Goal: Book appointment/travel/reservation

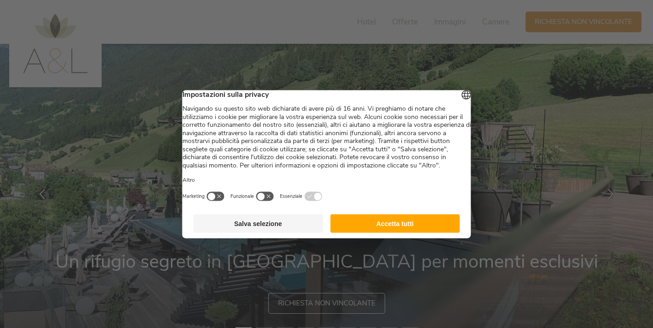
click at [383, 231] on button "Accetta tutti" at bounding box center [395, 223] width 130 height 18
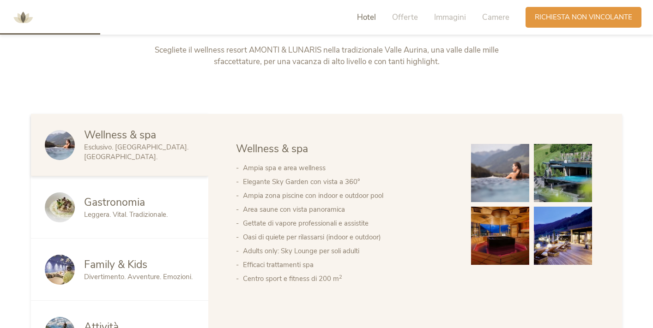
scroll to position [429, 0]
click at [119, 140] on span "Wellness & spa" at bounding box center [120, 134] width 72 height 14
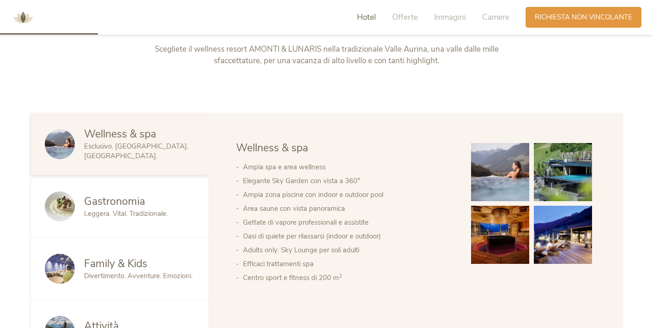
scroll to position [419, 0]
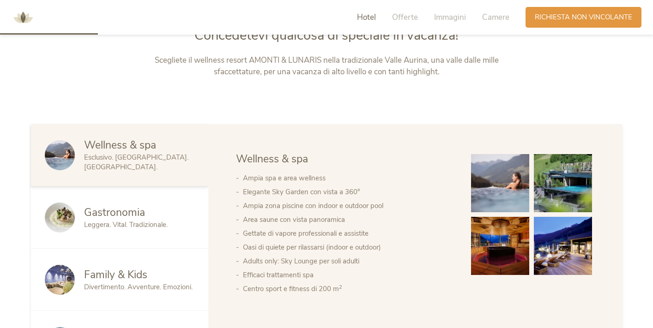
click at [530, 209] on link at bounding box center [500, 183] width 63 height 63
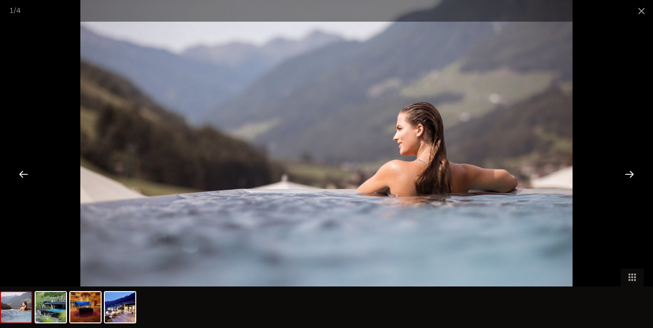
click at [631, 175] on div at bounding box center [629, 174] width 29 height 29
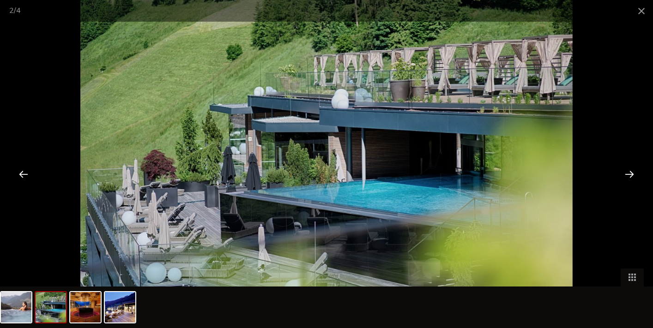
click at [631, 175] on div at bounding box center [629, 174] width 29 height 29
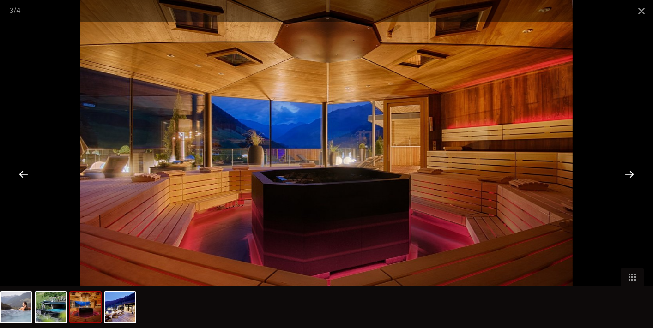
click at [631, 175] on div at bounding box center [629, 174] width 29 height 29
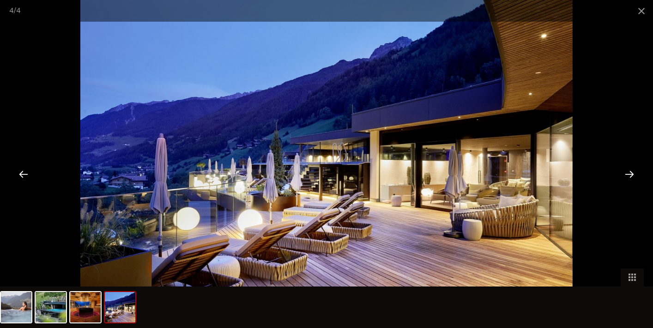
click at [631, 175] on div at bounding box center [629, 174] width 29 height 29
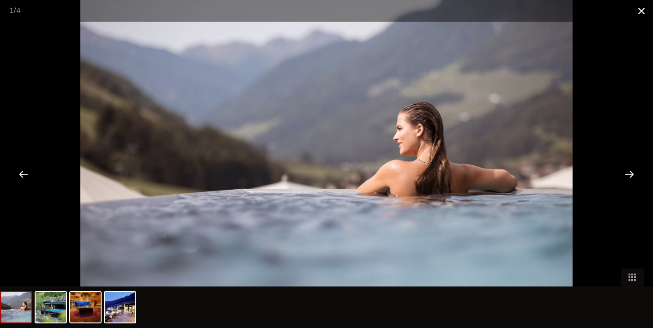
click at [642, 6] on span at bounding box center [641, 11] width 23 height 22
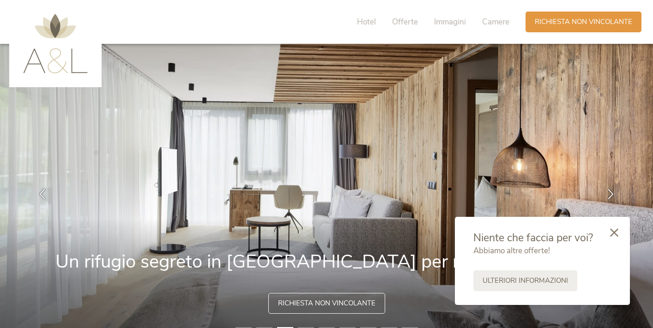
scroll to position [0, 0]
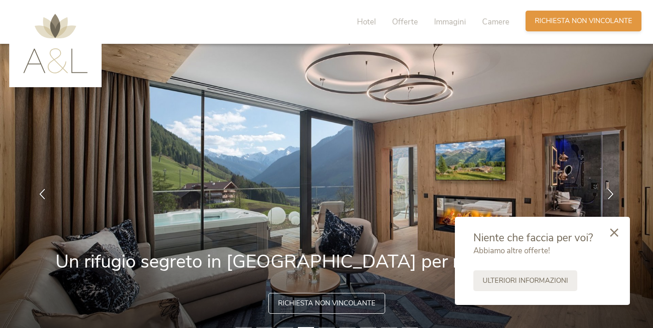
click at [595, 24] on span "Richiesta non vincolante" at bounding box center [583, 21] width 97 height 10
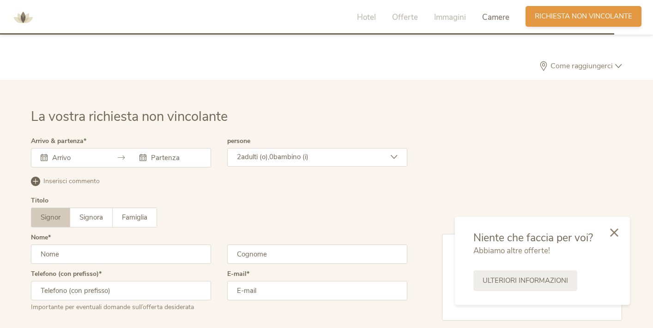
scroll to position [2738, 0]
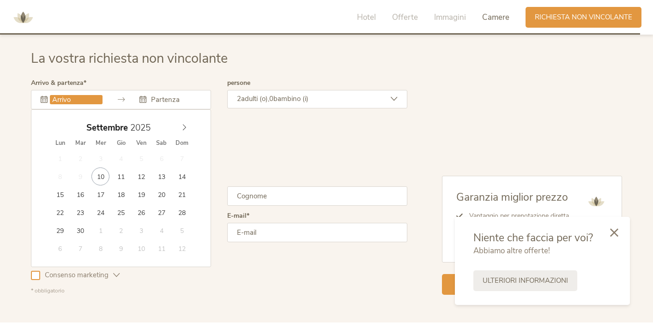
click at [53, 95] on input "text" at bounding box center [76, 99] width 53 height 9
type input "[DATE]"
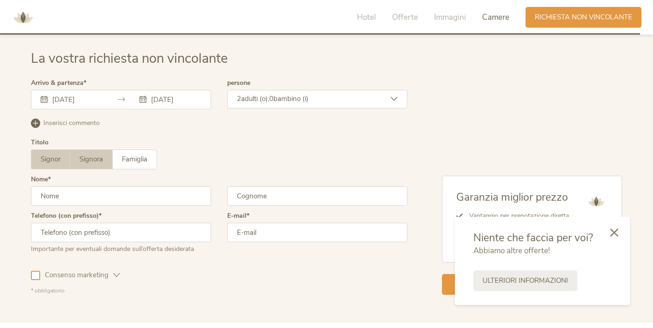
click at [90, 156] on span "Signora" at bounding box center [91, 159] width 24 height 9
type input "[PERSON_NAME]"
type input "spagnolo"
type input "[EMAIL_ADDRESS][DOMAIN_NAME]"
click at [36, 271] on div at bounding box center [35, 275] width 9 height 9
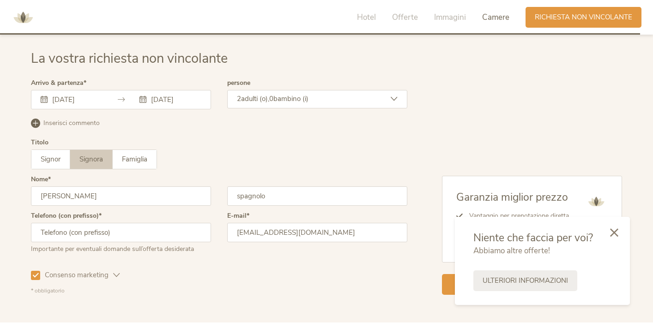
click at [36, 274] on icon at bounding box center [36, 275] width 6 height 6
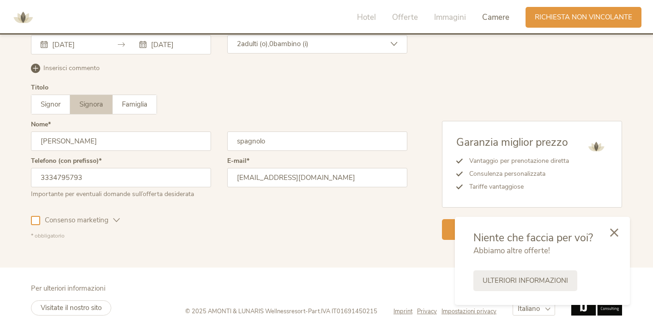
scroll to position [2793, 0]
type input "3334795793"
click at [615, 235] on icon at bounding box center [614, 232] width 8 height 8
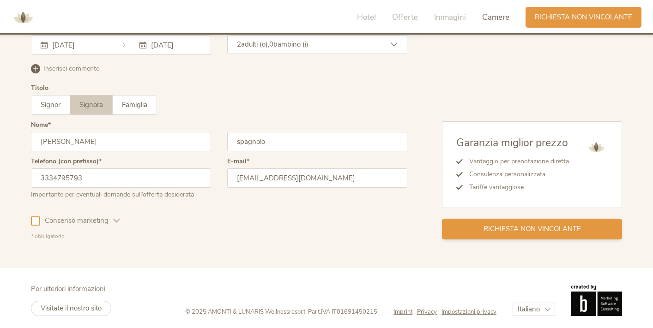
click at [544, 224] on span "Richiesta non vincolante" at bounding box center [531, 229] width 97 height 10
